Goal: Task Accomplishment & Management: Complete application form

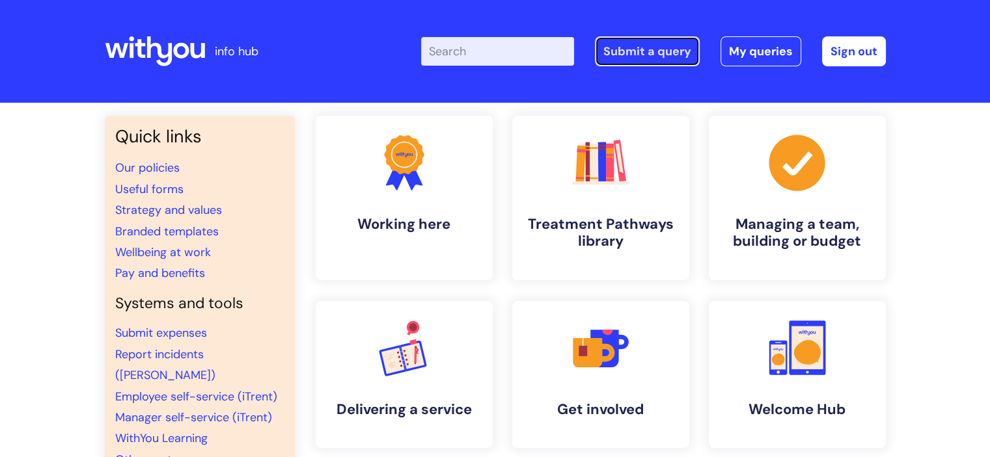
click at [653, 44] on link "Submit a query" at bounding box center [647, 51] width 105 height 30
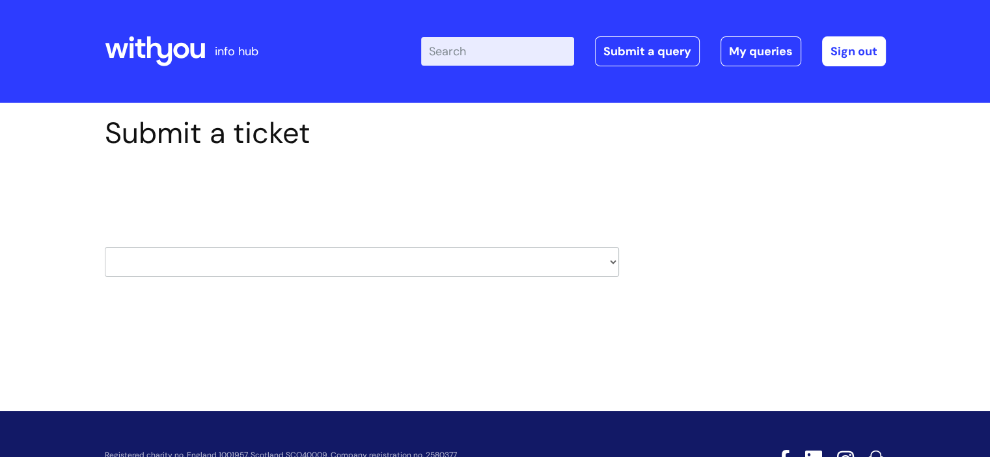
click at [340, 262] on select "HR / People IT and Support Clinical Drug Alerts Finance Accounts Data Support T…" at bounding box center [362, 262] width 514 height 30
select select "it_and_support"
click at [105, 247] on select "HR / People IT and Support Clinical Drug Alerts Finance Accounts Data Support T…" at bounding box center [362, 262] width 514 height 30
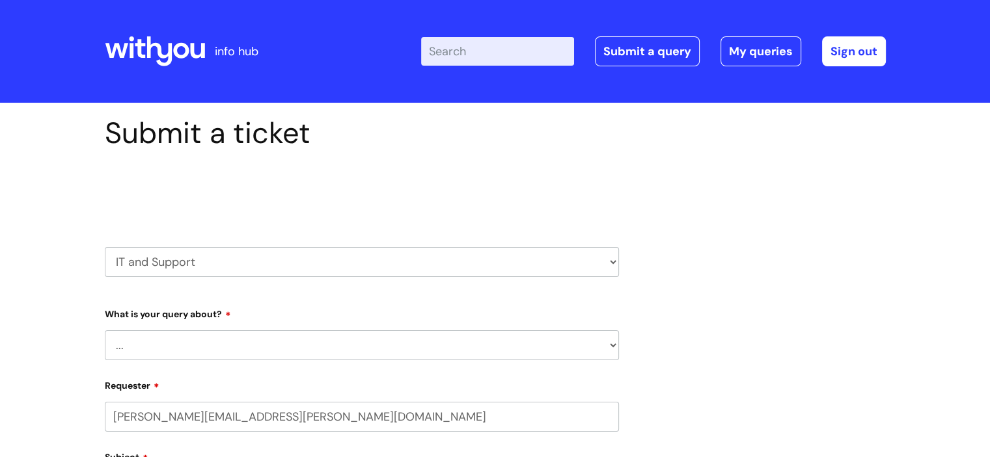
select select "80004286535"
click at [227, 340] on select "... Mobile Phone Reset & MFA Accounts, Starters and Leavers IT Hardware issue I…" at bounding box center [362, 346] width 514 height 30
select select "System/software"
click at [105, 331] on select "... Mobile Phone Reset & MFA Accounts, Starters and Leavers IT Hardware issue I…" at bounding box center [362, 346] width 514 height 30
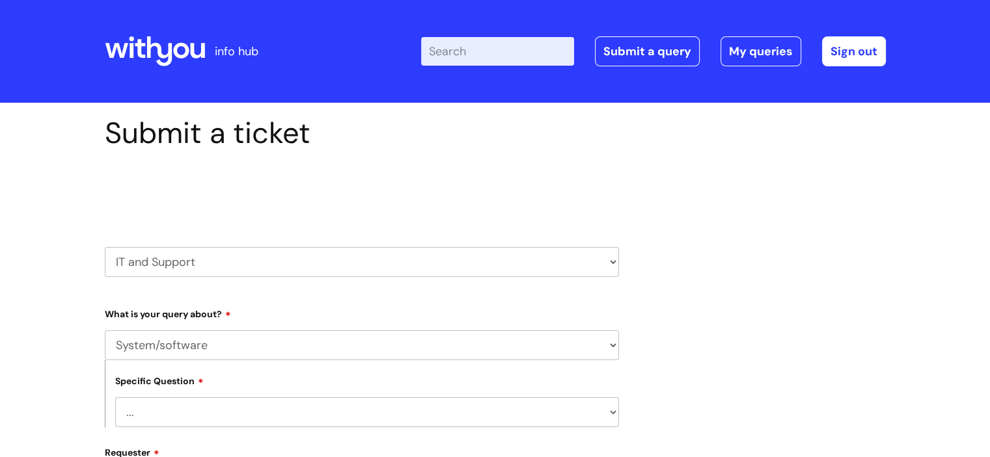
scroll to position [164, 0]
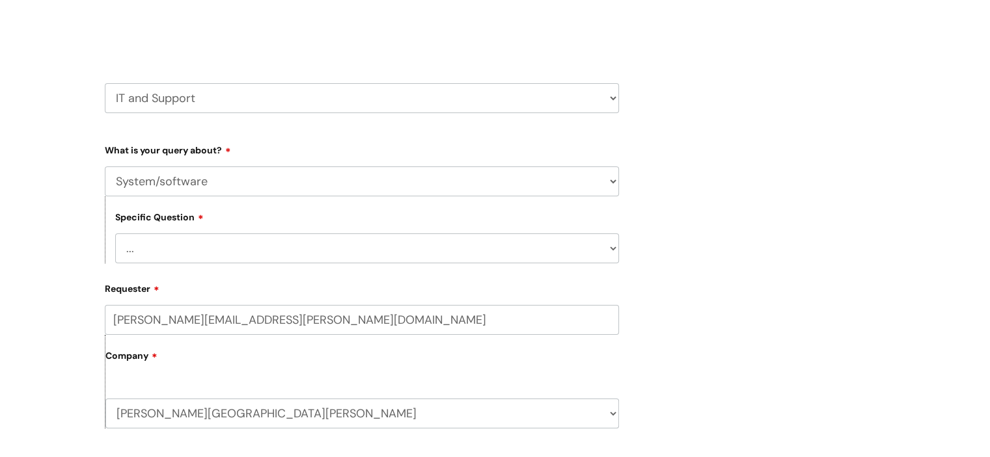
click at [289, 243] on select "... Halo PCMIS Iaptus NHS Email CJSM Email Mitel Another System Google (Workspa…" at bounding box center [367, 249] width 504 height 30
select select "Iaptus"
click at [115, 234] on select "... Halo PCMIS Iaptus NHS Email CJSM Email Mitel Another System Google (Workspa…" at bounding box center [367, 249] width 504 height 30
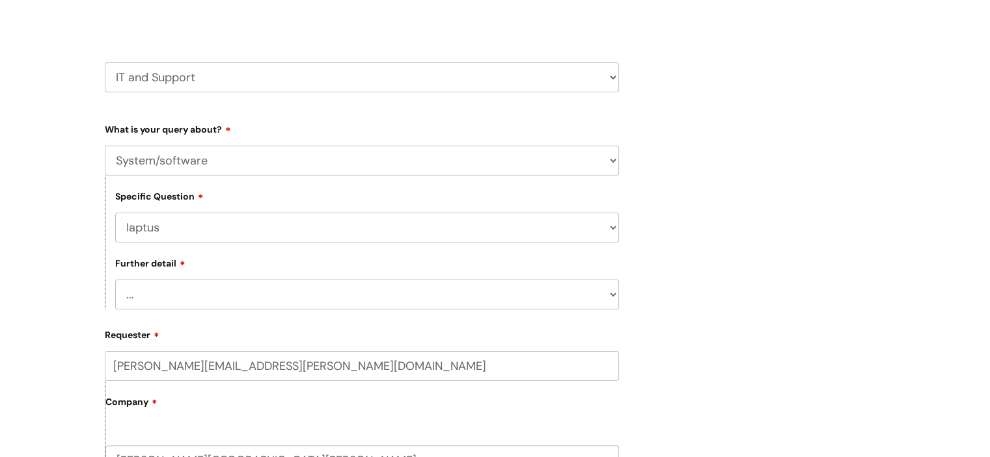
scroll to position [187, 0]
click at [231, 286] on select "... I’ve got an issue or I think I’ve found a fault." at bounding box center [367, 293] width 504 height 30
select select "I’ve got an issue or I think I’ve found a fault."
click at [115, 278] on select "... I’ve got an issue or I think I’ve found a fault." at bounding box center [367, 293] width 504 height 30
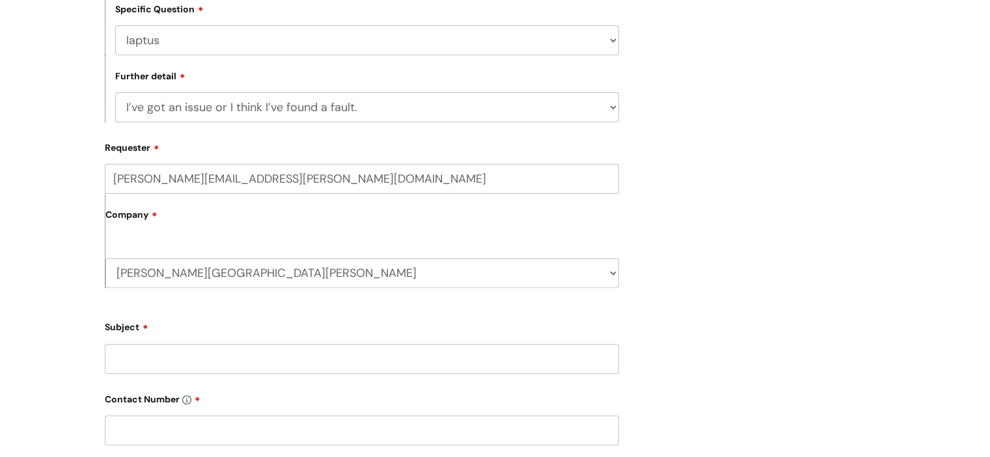
scroll to position [491, 0]
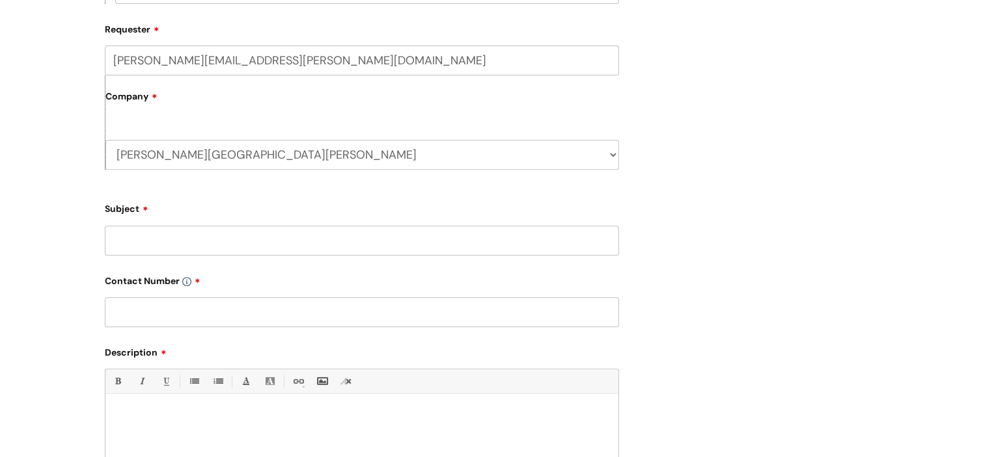
click at [197, 226] on input "Subject" at bounding box center [362, 241] width 514 height 30
type input "Bad gateway message"
click at [278, 322] on input "text" at bounding box center [362, 312] width 514 height 30
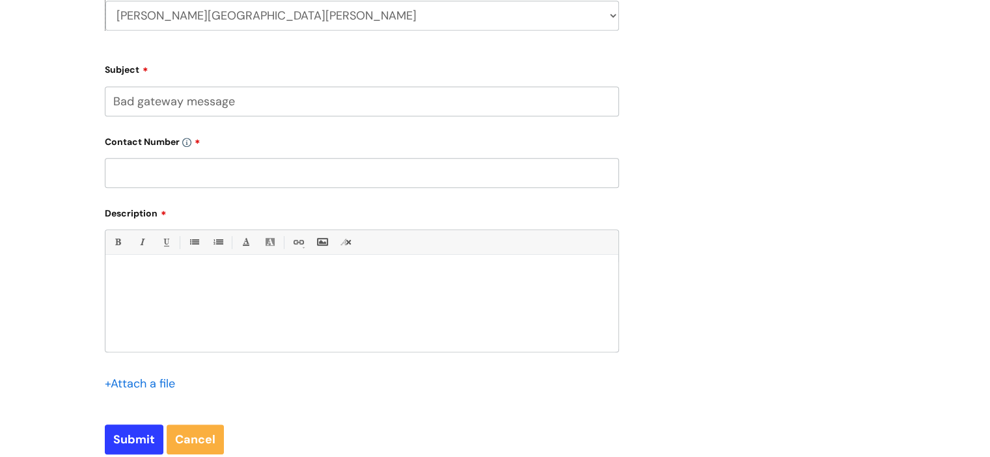
scroll to position [631, 0]
click at [242, 317] on div at bounding box center [361, 306] width 513 height 90
click at [308, 170] on input "text" at bounding box center [362, 172] width 514 height 30
type input "00000000000000"
click at [214, 276] on p "To enrich screen reader interactions, please activate Accessibility in Grammarl…" at bounding box center [361, 277] width 493 height 12
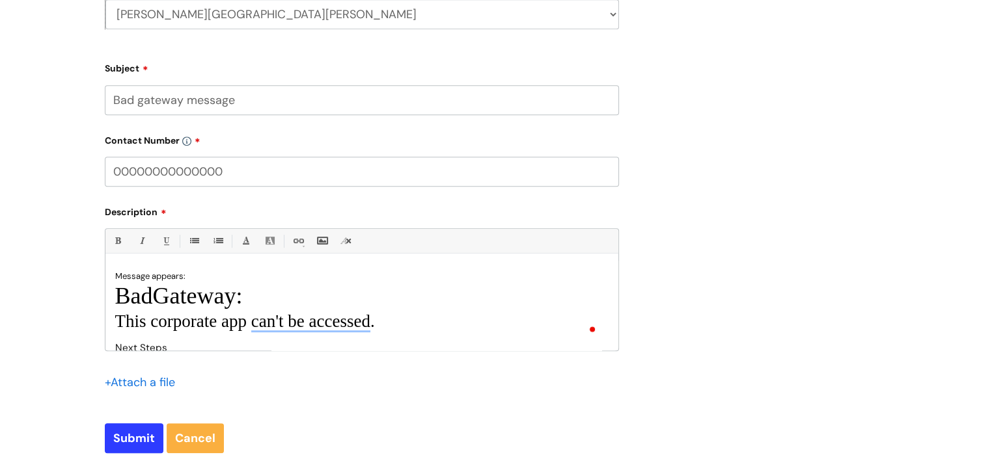
scroll to position [170, 0]
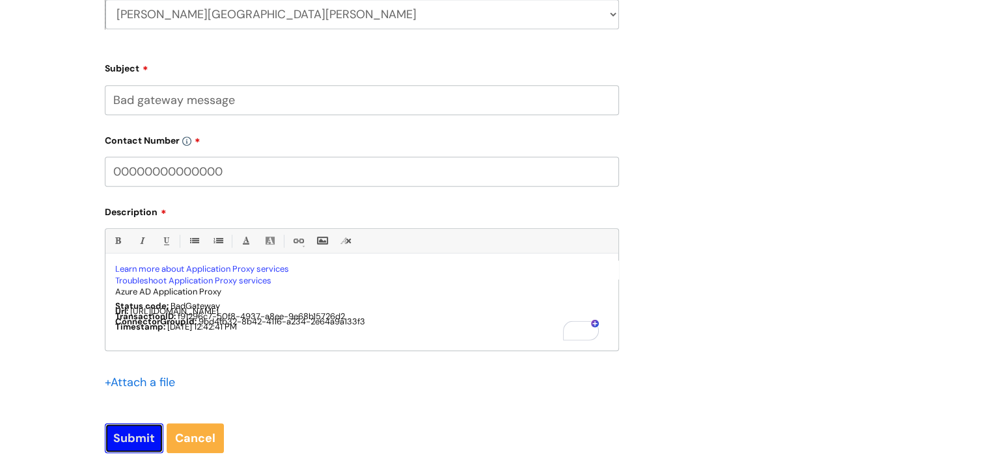
click at [142, 436] on input "Submit" at bounding box center [134, 439] width 59 height 30
type input "Please Wait..."
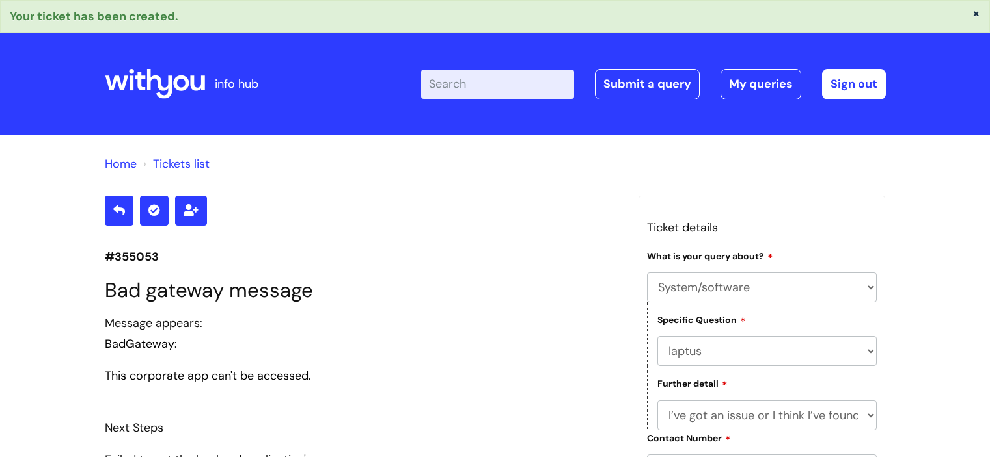
select select "System/software"
select select "Iaptus"
select select "I’ve got an issue or I think I’ve found a fault."
